Goal: Navigation & Orientation: Understand site structure

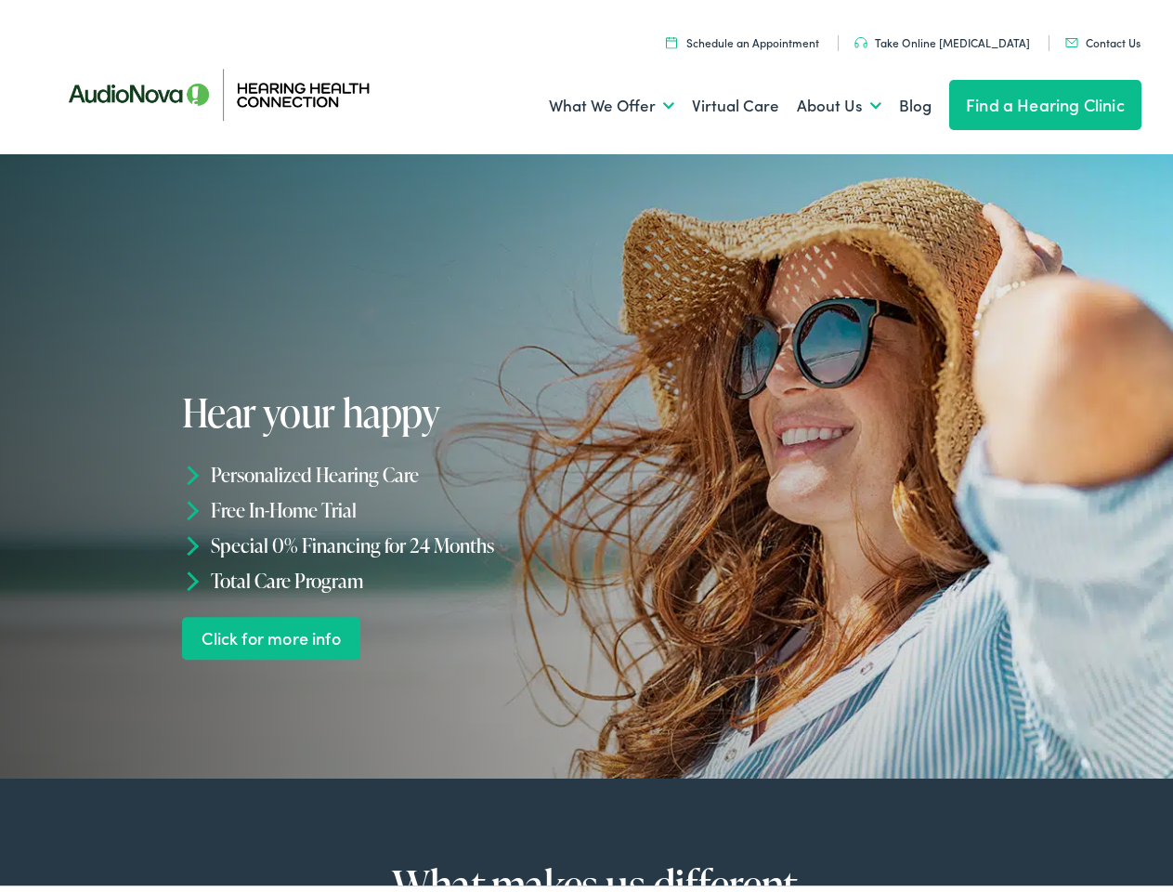
click at [586, 446] on div "Hear your happy Personalized Hearing Care Free In-Home Trial Special 0% Financi…" at bounding box center [387, 520] width 411 height 269
click at [595, 100] on link "What We Offer" at bounding box center [611, 100] width 125 height 69
click at [819, 100] on link "About Us" at bounding box center [839, 100] width 85 height 69
click at [586, 461] on li "Personalized Hearing Care" at bounding box center [387, 469] width 411 height 35
